Goal: Transaction & Acquisition: Purchase product/service

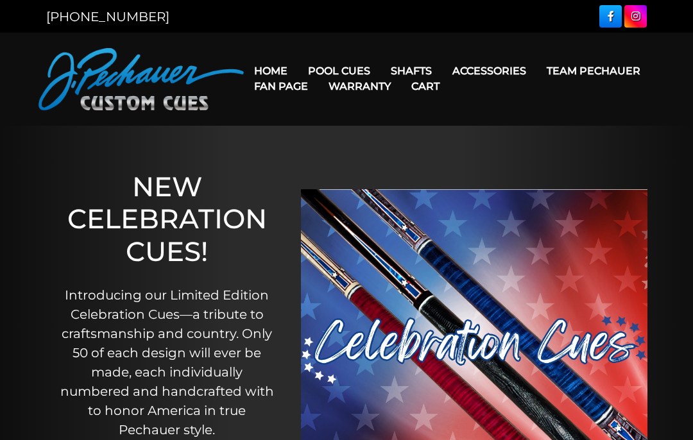
click at [318, 72] on link "Fan Page" at bounding box center [281, 86] width 74 height 33
click at [419, 67] on link "Shafts" at bounding box center [411, 71] width 62 height 33
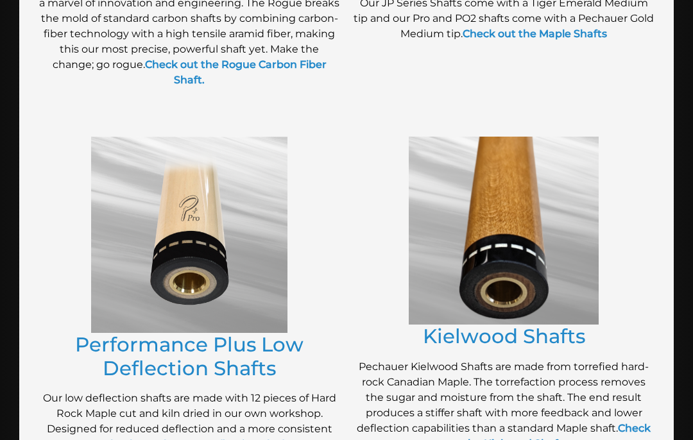
scroll to position [537, 0]
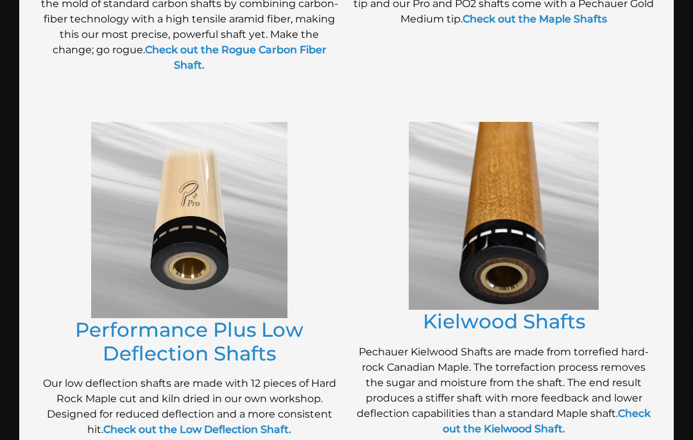
click at [638, 411] on strong "Check out the Kielwood Shaft." at bounding box center [547, 421] width 209 height 28
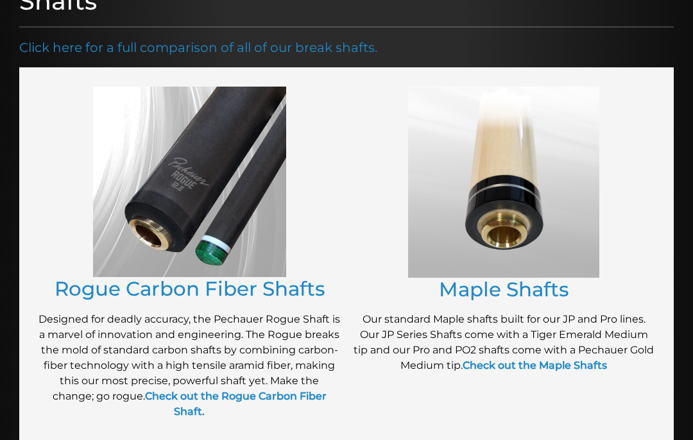
scroll to position [0, 0]
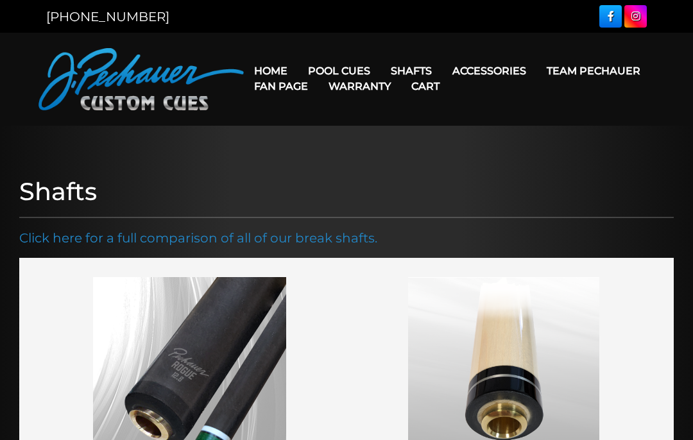
click at [536, 74] on link "Team Pechauer" at bounding box center [593, 71] width 114 height 33
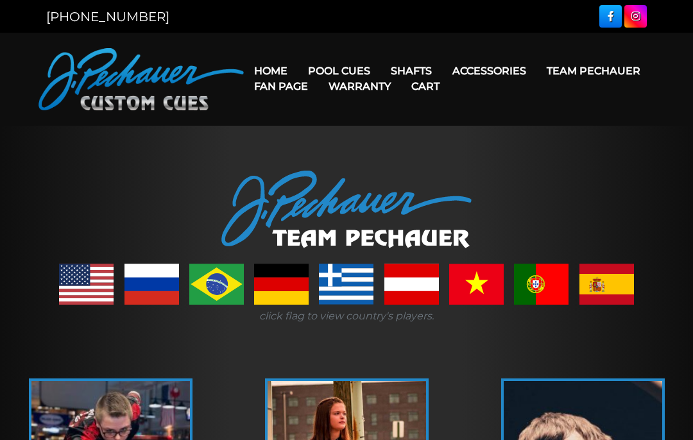
click at [259, 69] on link "Home" at bounding box center [271, 71] width 54 height 33
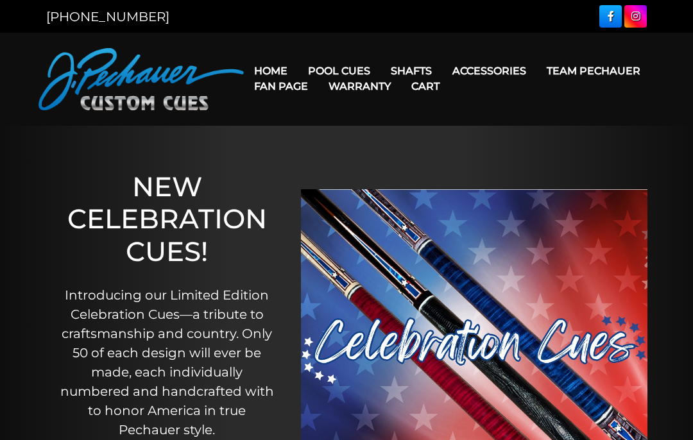
click at [318, 71] on link "Fan Page" at bounding box center [281, 86] width 74 height 33
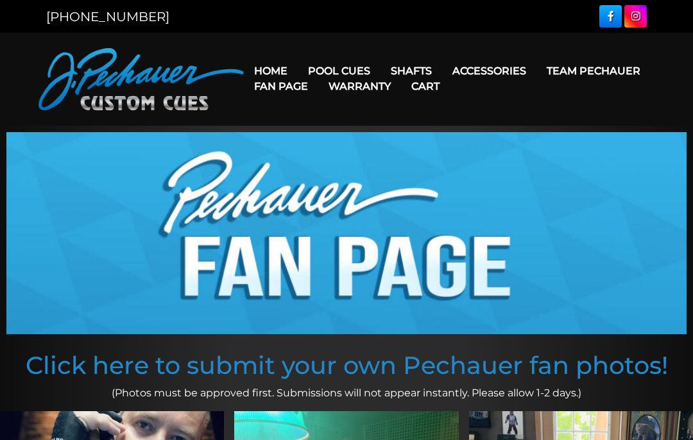
click at [424, 153] on link "Torch +" at bounding box center [492, 144] width 221 height 18
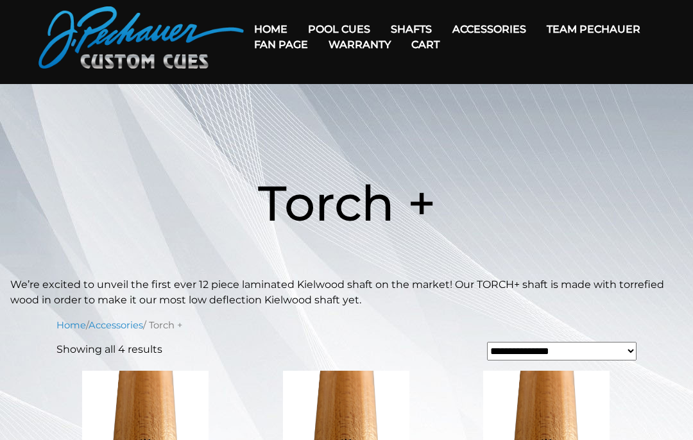
scroll to position [40, 0]
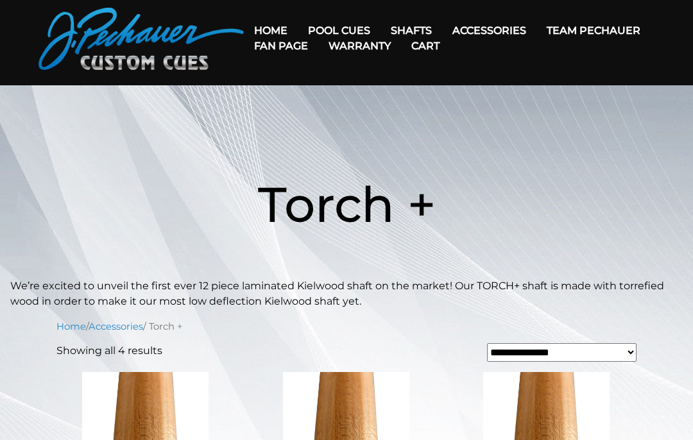
click at [510, 50] on link "Rogue 2 Carbon Fiber Shaft" at bounding box center [492, 49] width 221 height 18
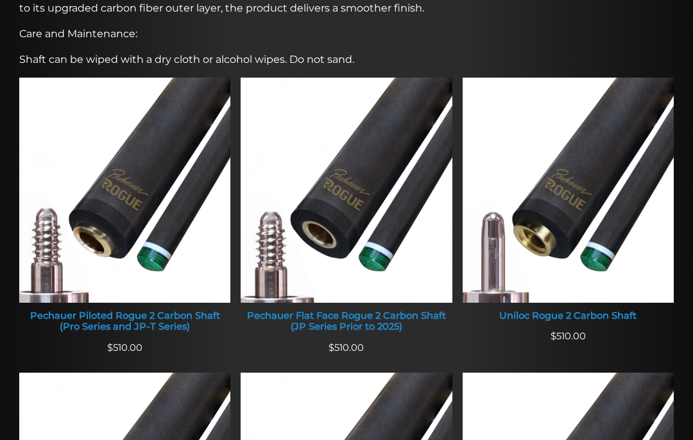
scroll to position [482, 0]
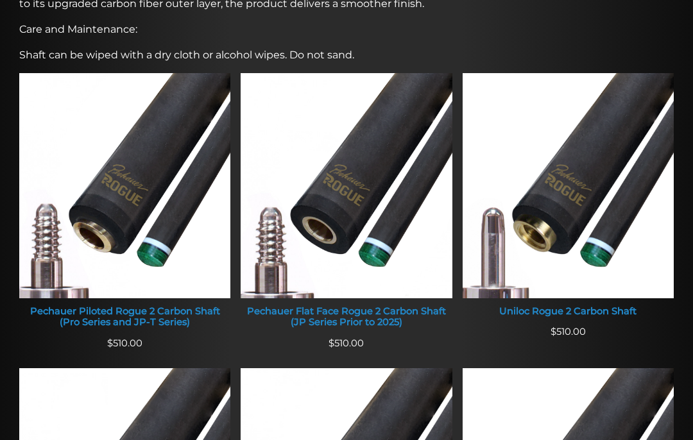
click at [37, 269] on img at bounding box center [124, 185] width 211 height 225
